Goal: Book appointment/travel/reservation

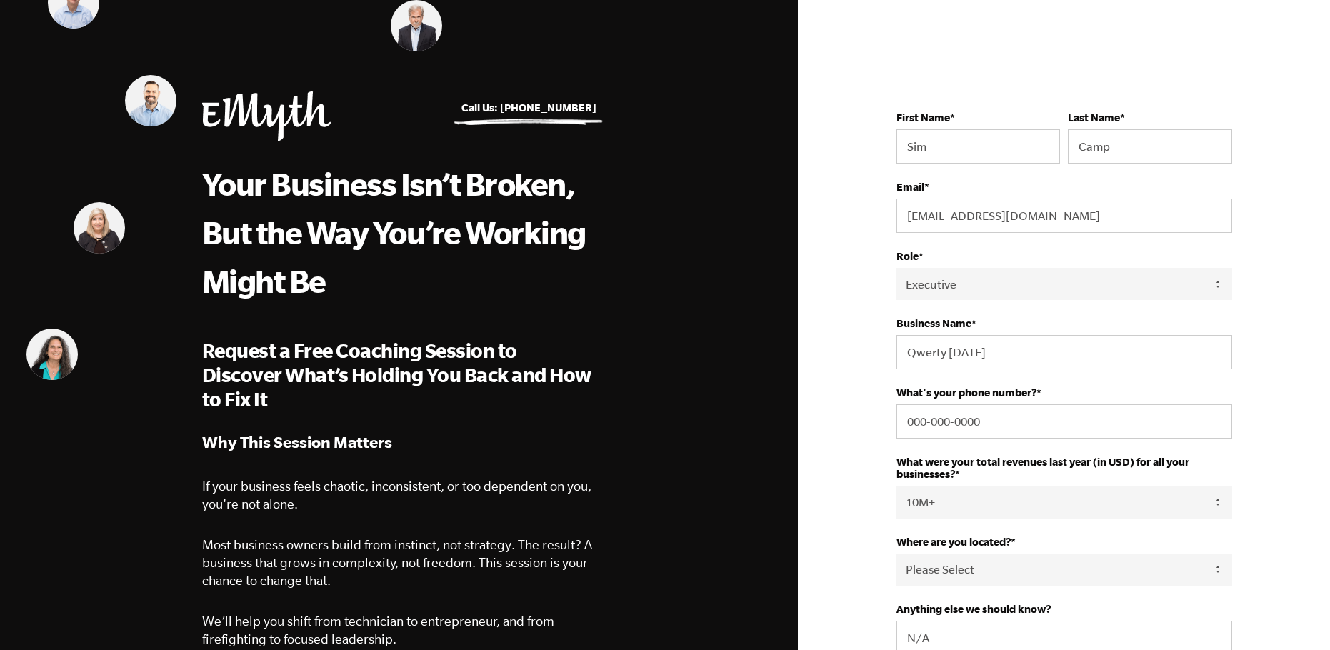
select select "Executive"
select select "10M+"
select select "United States"
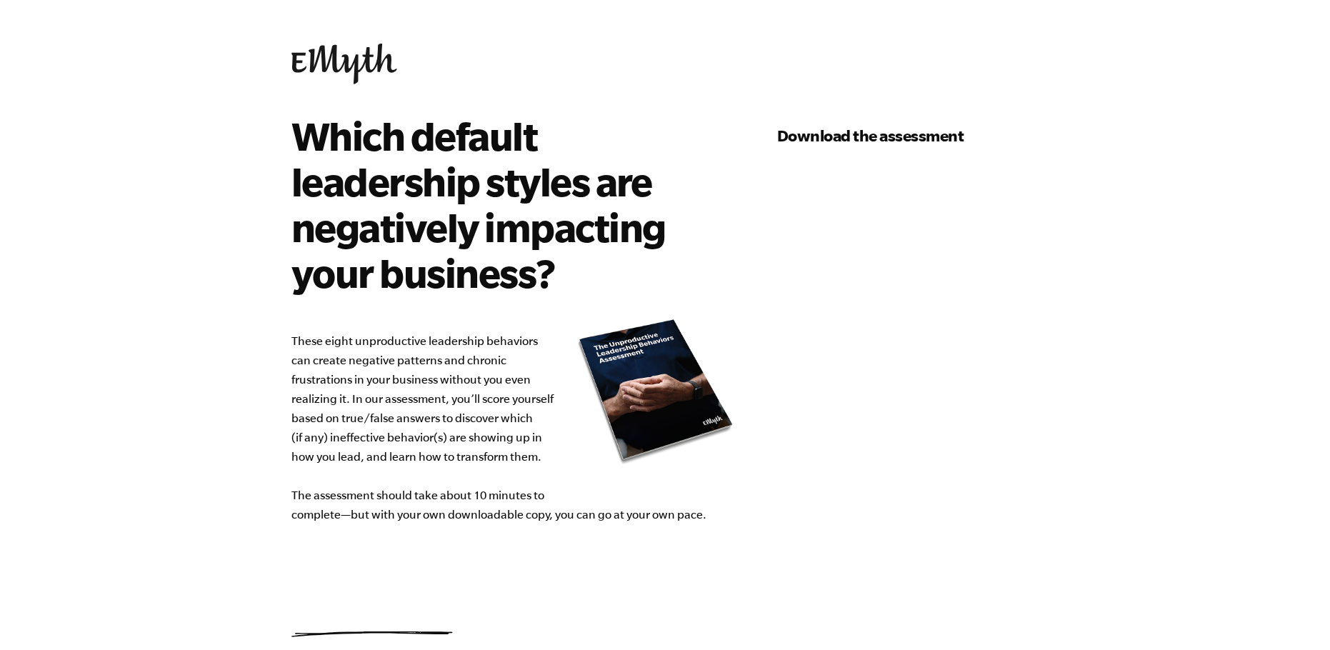
select select "10M+"
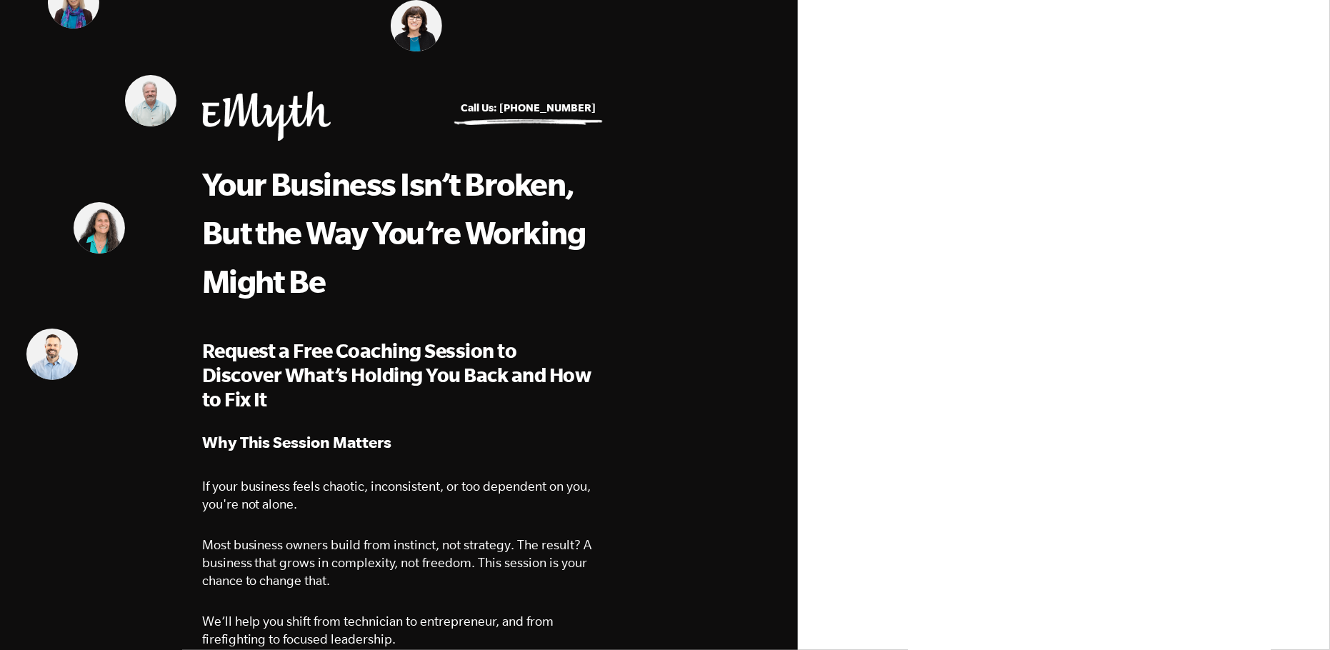
select select "Executive"
select select "10M+"
select select "[GEOGRAPHIC_DATA]"
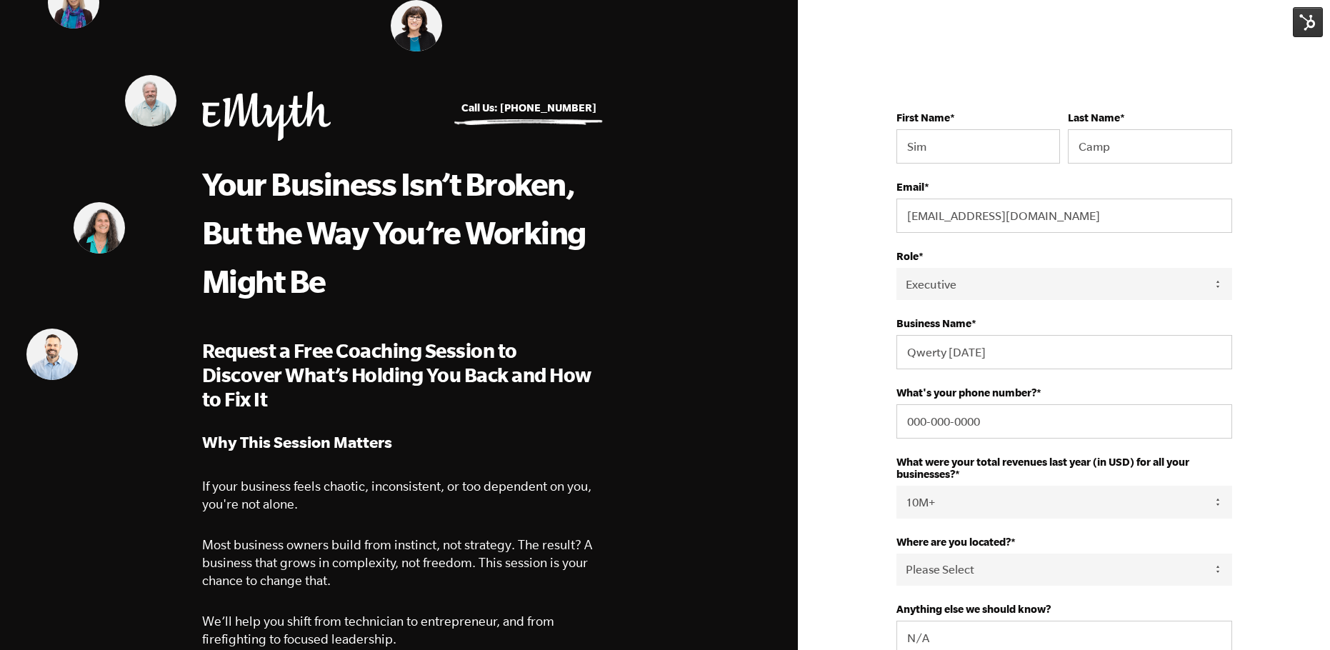
select select "Executive"
select select "10M+"
select select "United States"
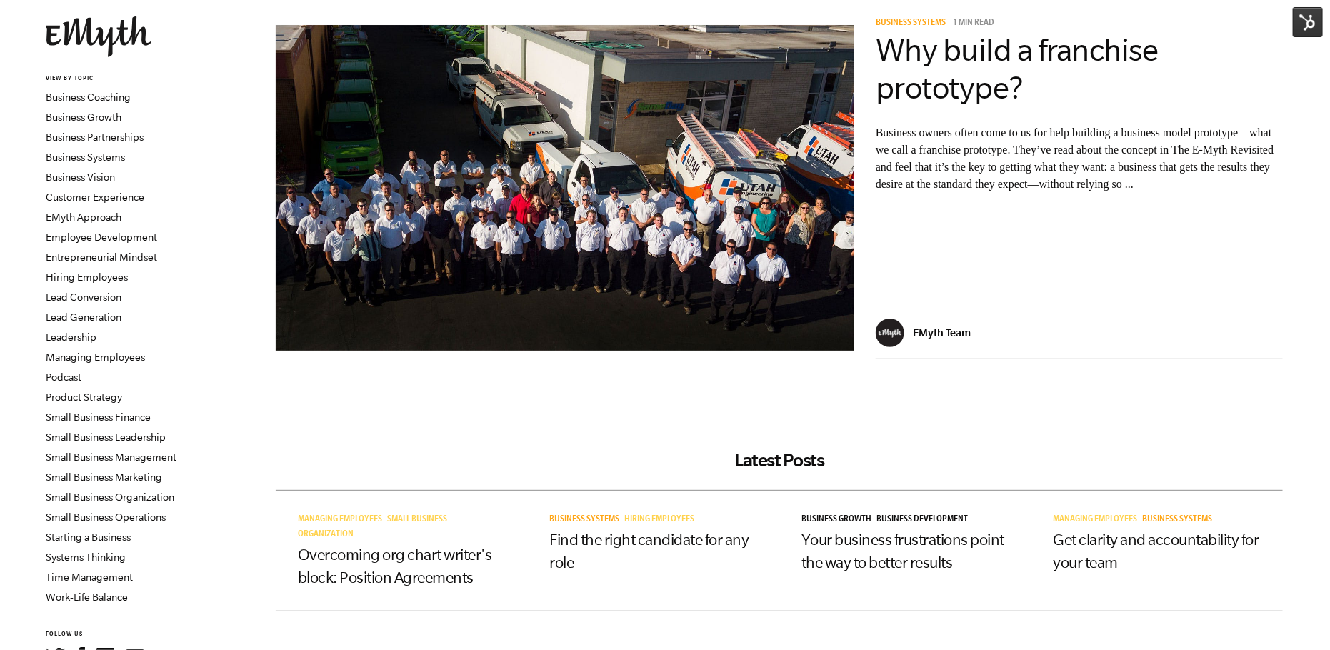
scroll to position [168, 0]
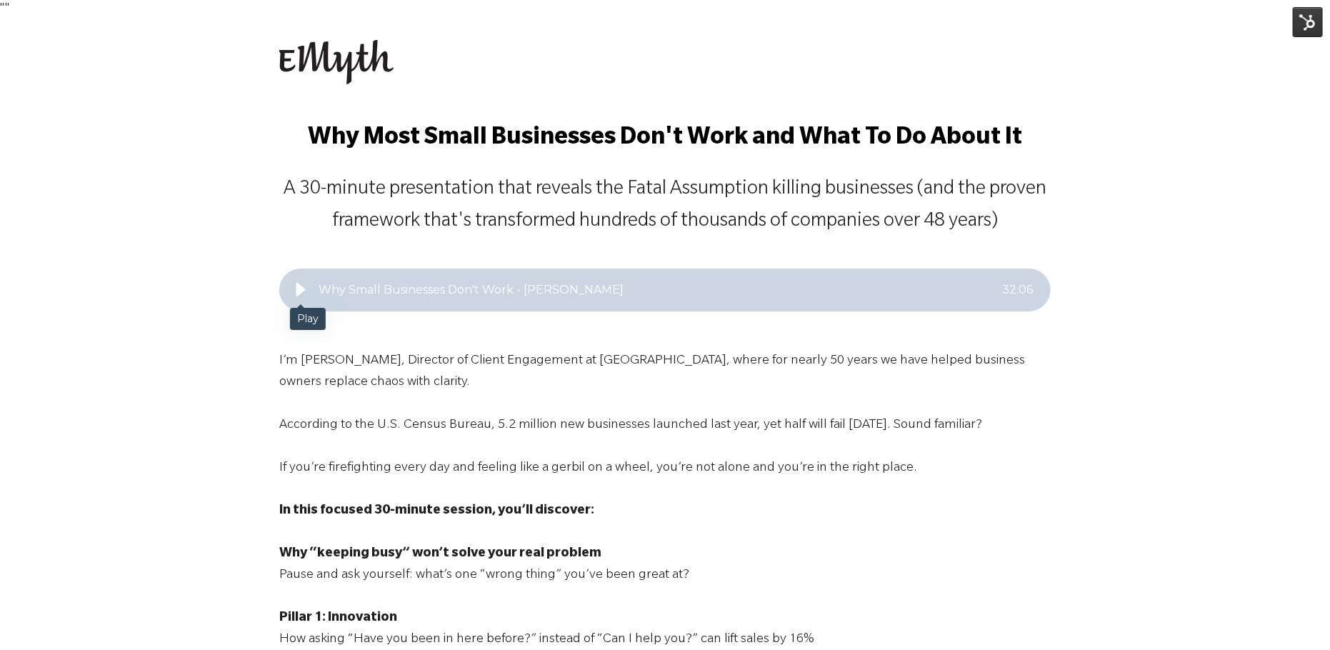
click at [301, 294] on icon "Play" at bounding box center [300, 289] width 17 height 17
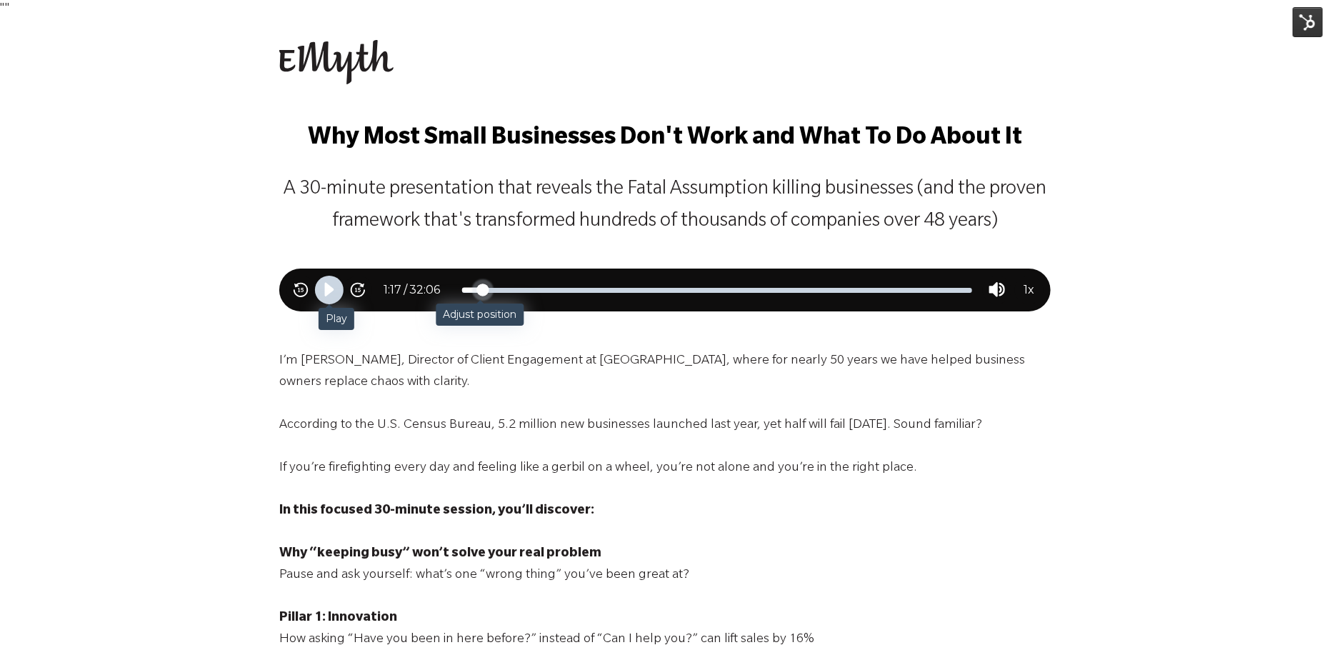
click at [482, 289] on div "Adjust position" at bounding box center [717, 290] width 510 height 5
click at [697, 288] on div "Adjust position" at bounding box center [717, 290] width 510 height 5
click at [323, 290] on icon "Pause" at bounding box center [329, 290] width 16 height 16
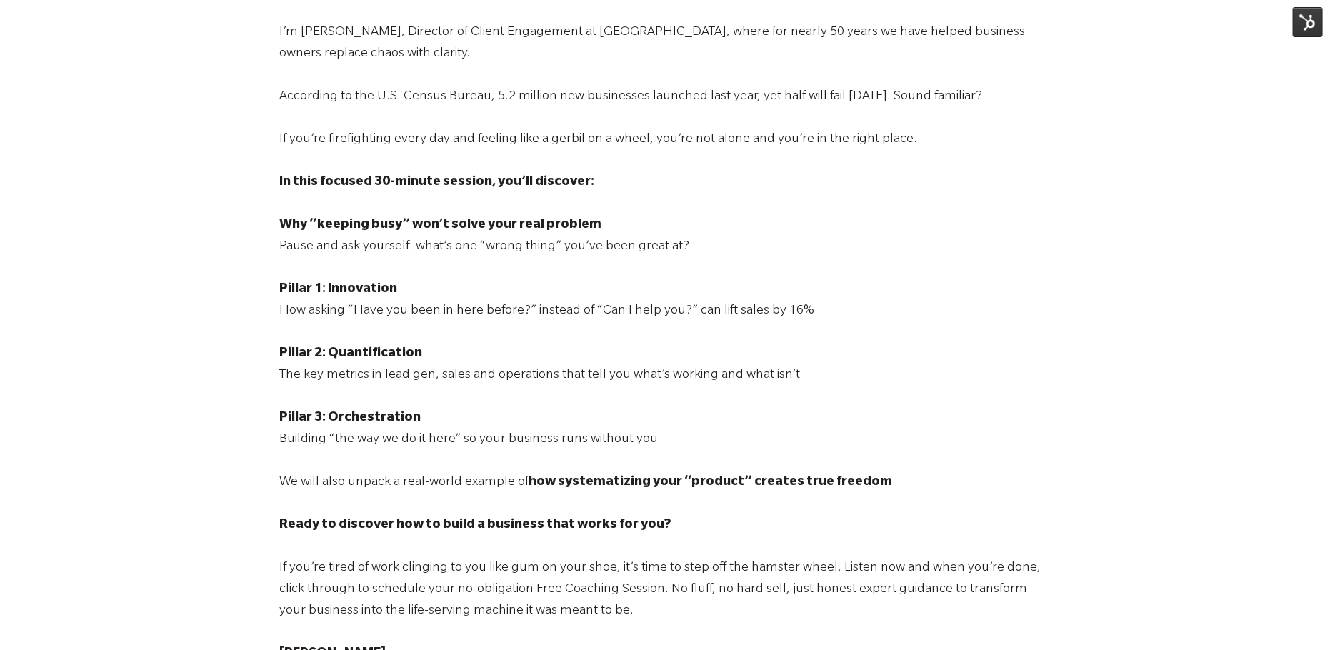
scroll to position [718, 0]
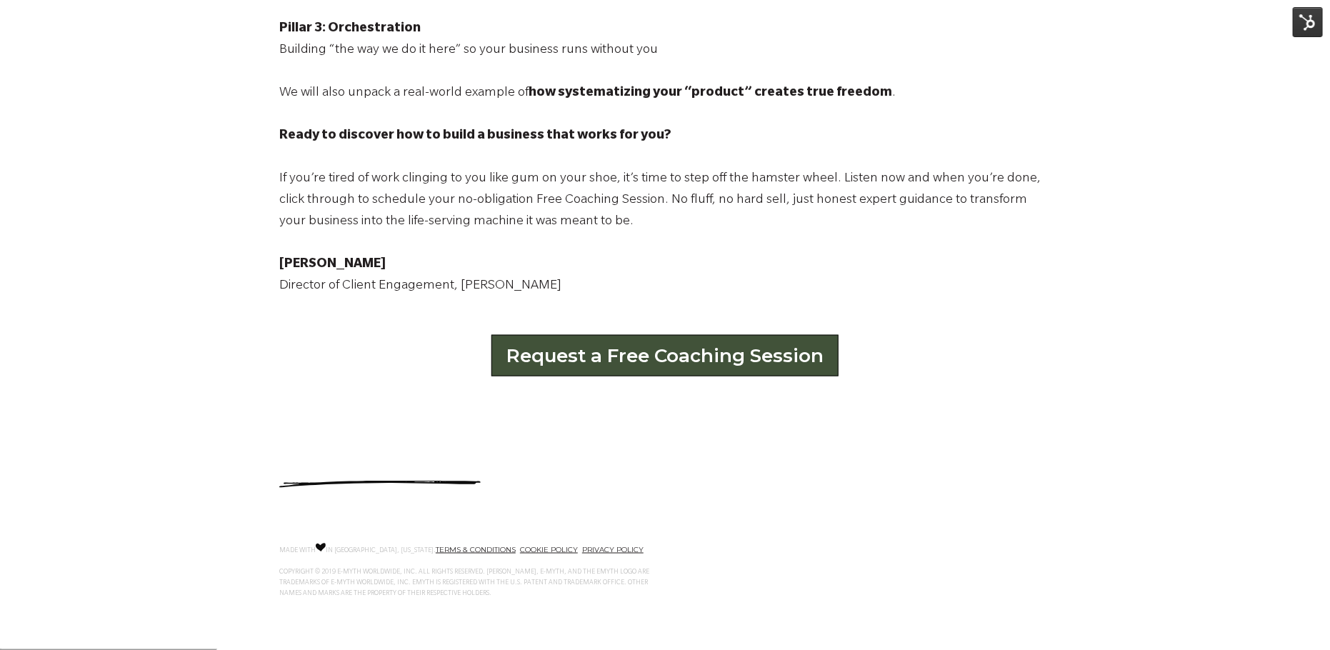
click at [669, 356] on link "Request a Free Coaching Session" at bounding box center [665, 355] width 347 height 41
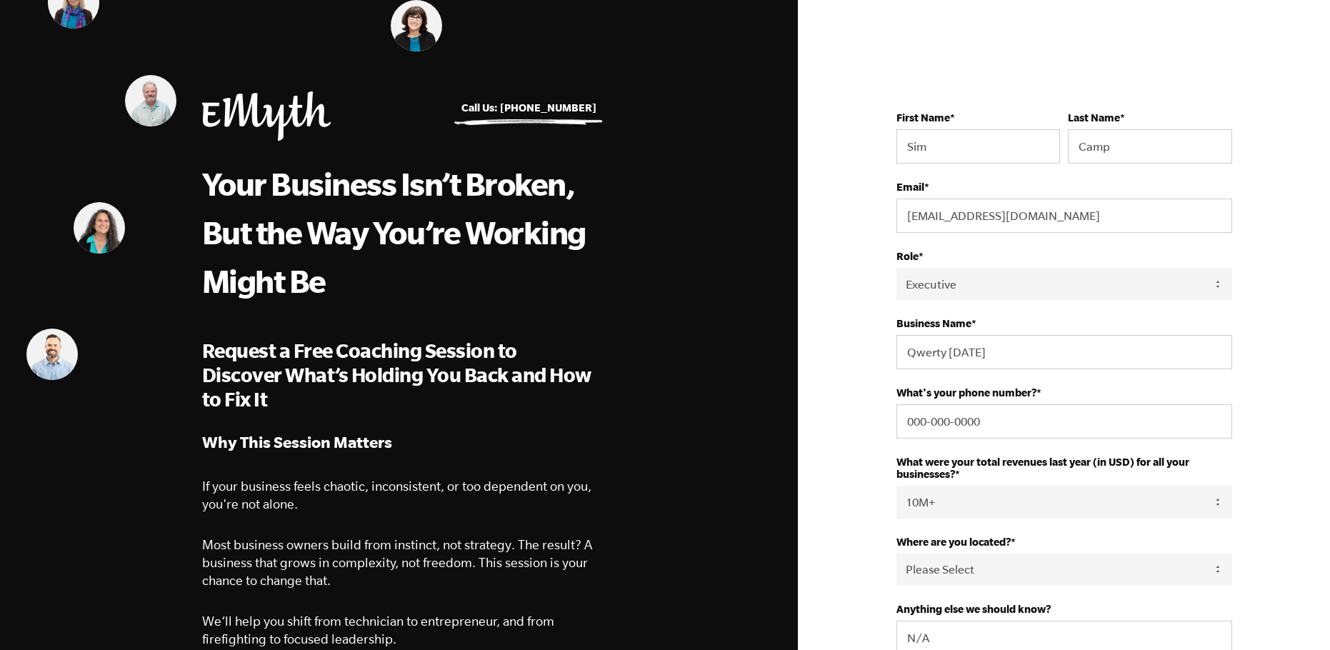
select select "Executive"
select select "10M+"
select select "[GEOGRAPHIC_DATA]"
